Goal: Navigation & Orientation: Find specific page/section

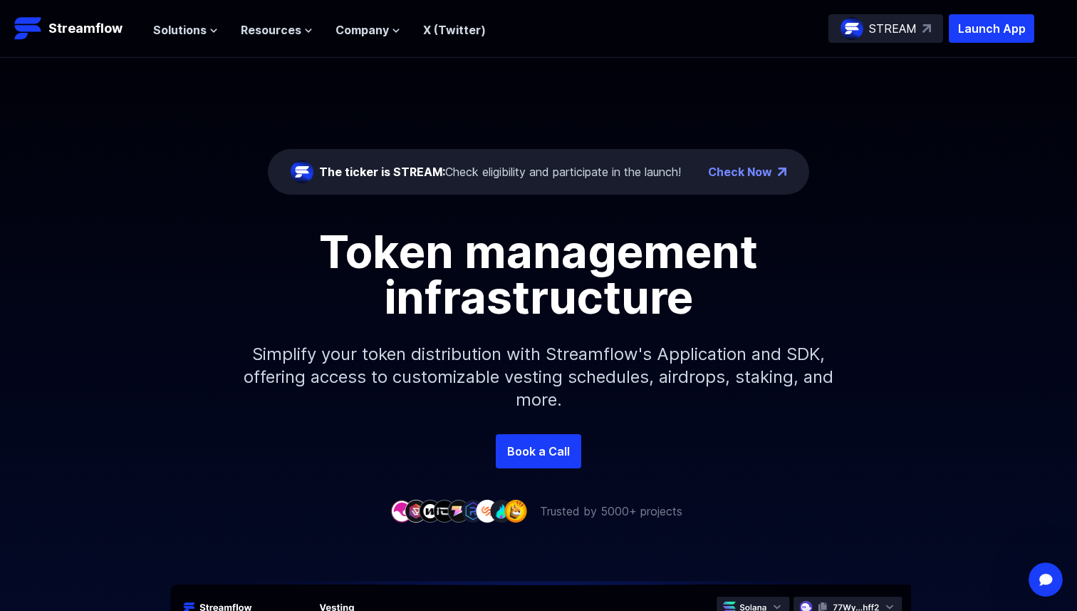
click at [413, 175] on span "The ticker is STREAM:" at bounding box center [382, 172] width 126 height 14
click at [211, 31] on icon at bounding box center [214, 30] width 6 height 3
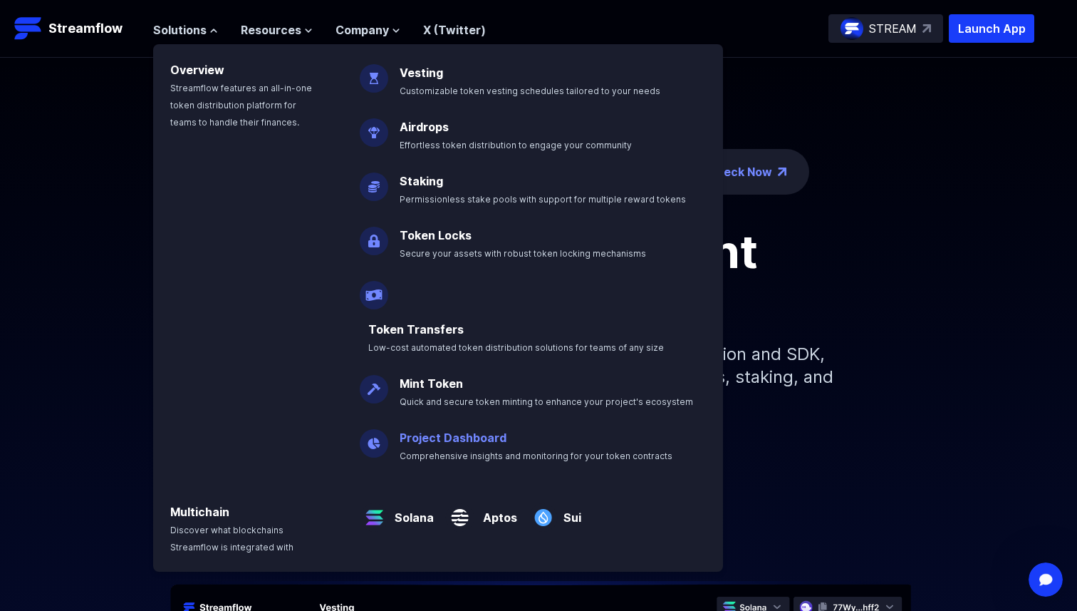
click at [448, 430] on link "Project Dashboard" at bounding box center [453, 437] width 107 height 14
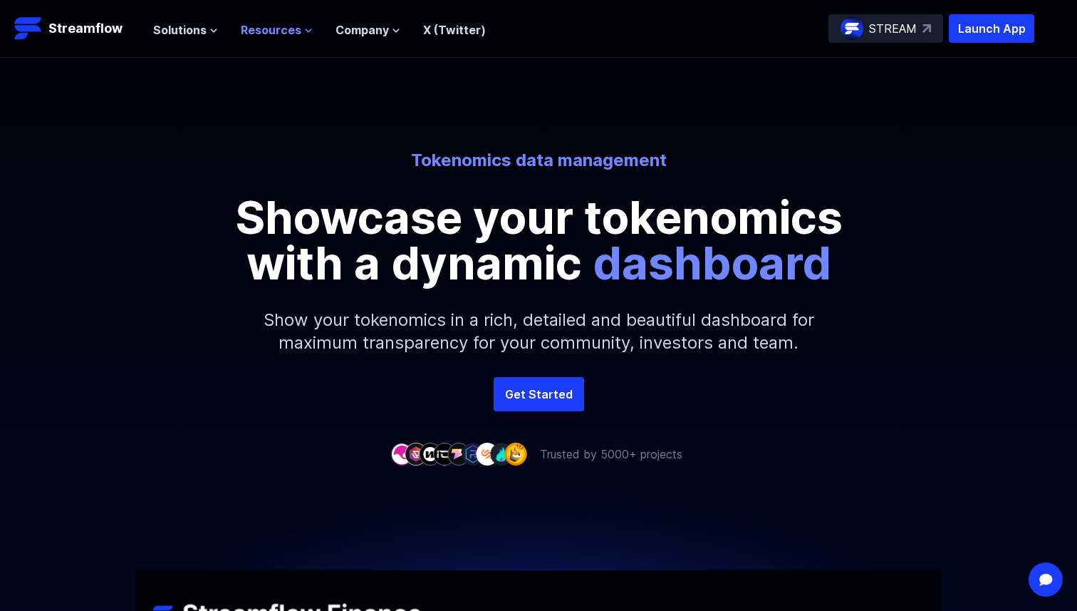
click at [304, 35] on button "Resources" at bounding box center [277, 29] width 72 height 17
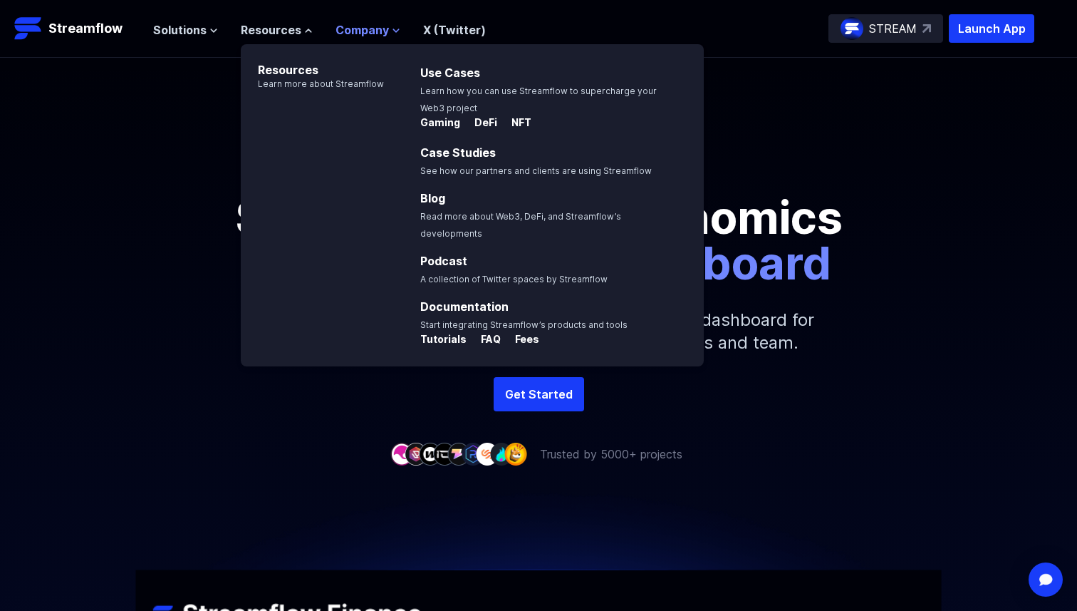
click at [386, 34] on button "Company" at bounding box center [368, 29] width 65 height 17
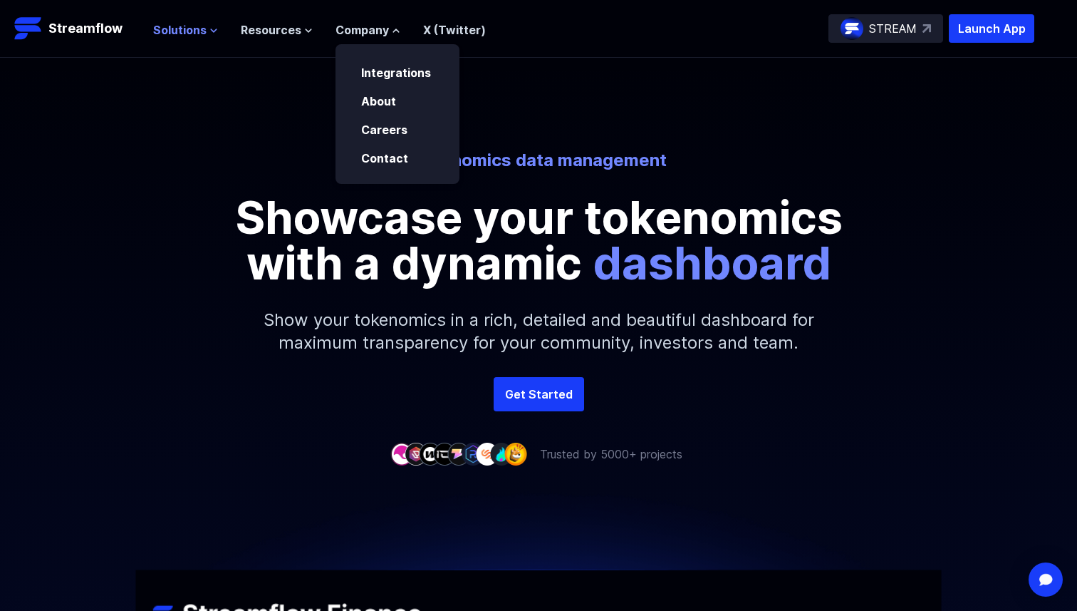
click at [208, 36] on button "Solutions" at bounding box center [185, 29] width 65 height 17
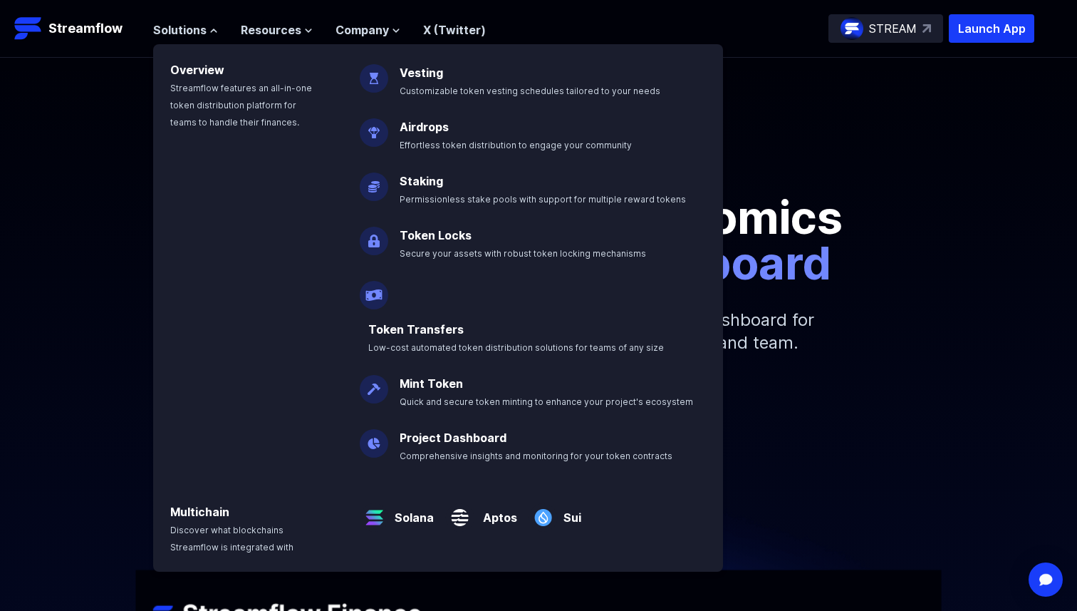
click at [1027, 108] on div "Tokenomics data management Showcase your tokenomics with a dynamic dashboard Sh…" at bounding box center [538, 217] width 1077 height 319
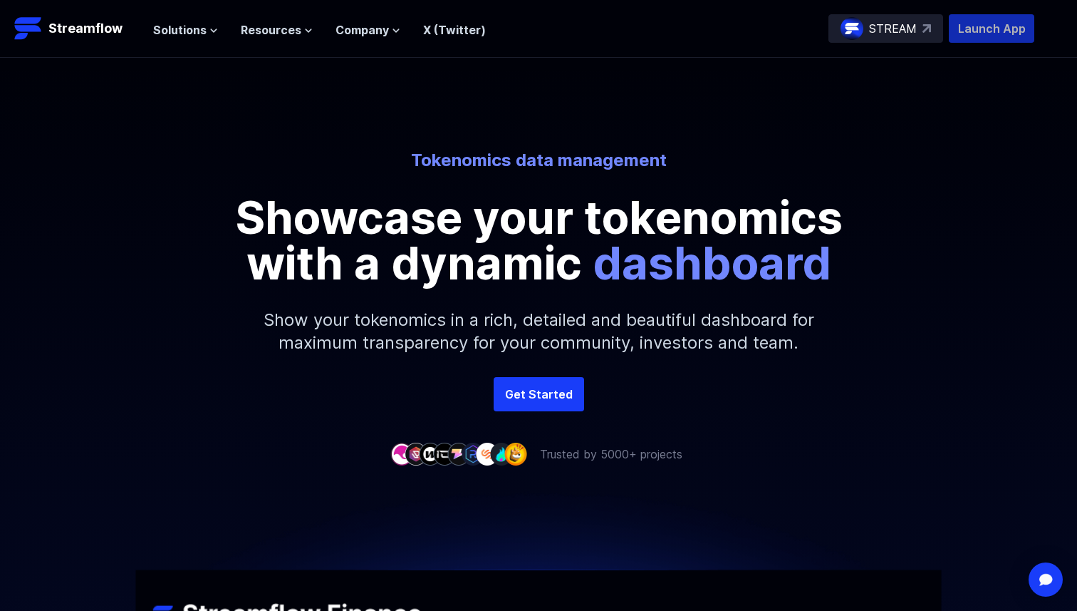
click at [996, 35] on p "Launch App" at bounding box center [992, 28] width 86 height 29
